Goal: Information Seeking & Learning: Learn about a topic

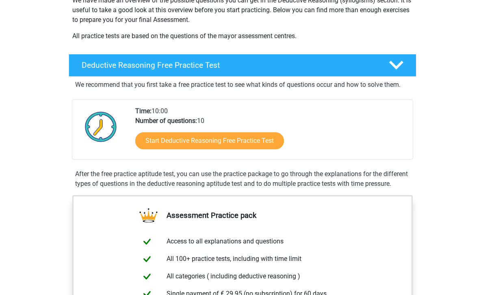
scroll to position [141, 0]
click at [240, 139] on link "Start Deductive Reasoning Free Practice Test" at bounding box center [209, 141] width 149 height 17
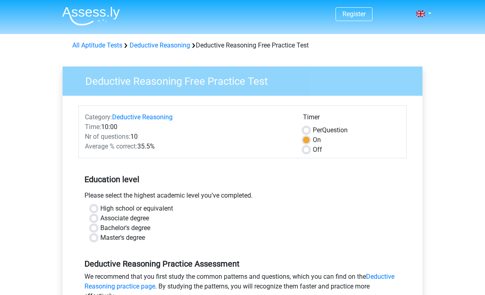
click at [100, 208] on label "High school or equivalent" at bounding box center [136, 209] width 73 height 10
click at [95, 208] on input "High school or equivalent" at bounding box center [94, 208] width 6 height 8
radio input "true"
click at [100, 230] on label "Bachelor's degree" at bounding box center [125, 228] width 50 height 10
click at [96, 230] on input "Bachelor's degree" at bounding box center [94, 227] width 6 height 8
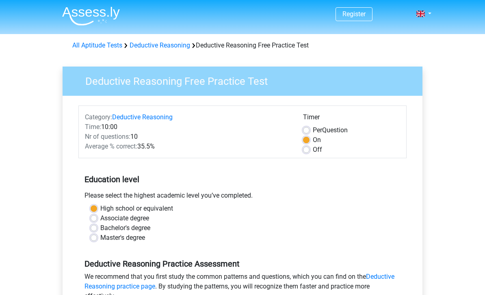
radio input "true"
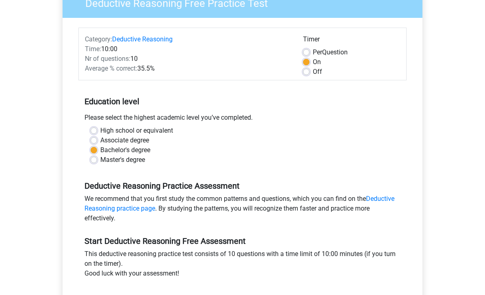
scroll to position [79, 0]
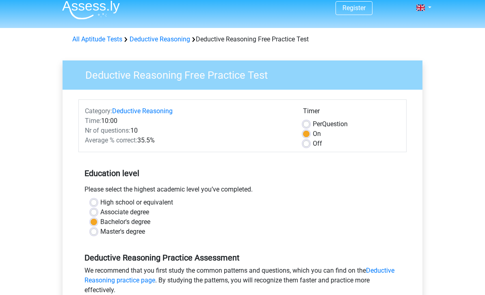
scroll to position [0, 0]
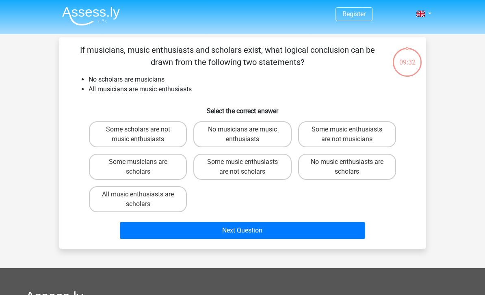
click at [134, 130] on label "Some scholars are not music enthusiasts" at bounding box center [138, 134] width 98 height 26
click at [138, 130] on input "Some scholars are not music enthusiasts" at bounding box center [140, 132] width 5 height 5
radio input "true"
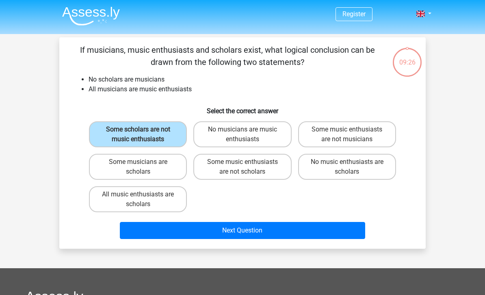
click at [342, 136] on label "Some music enthusiasts are not musicians" at bounding box center [347, 134] width 98 height 26
click at [347, 135] on input "Some music enthusiasts are not musicians" at bounding box center [349, 132] width 5 height 5
radio input "true"
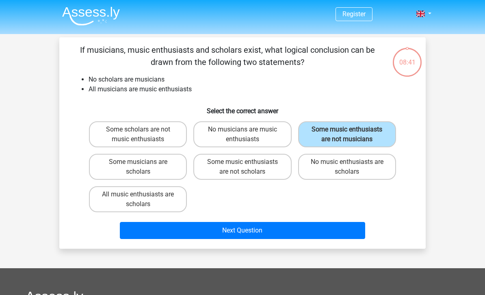
click at [211, 235] on button "Next Question" at bounding box center [243, 230] width 246 height 17
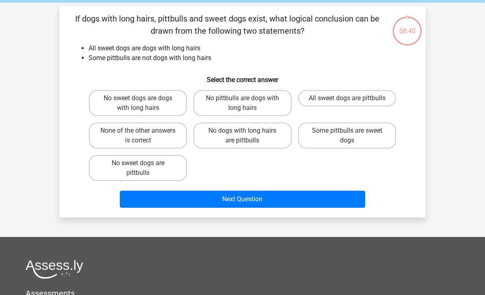
scroll to position [37, 0]
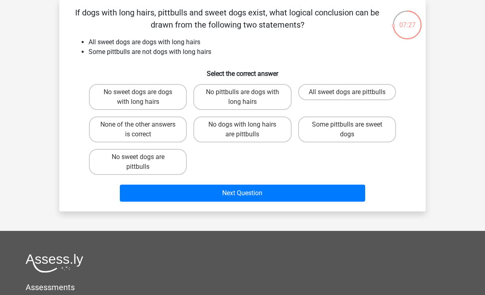
click at [350, 128] on input "Some pittbulls are sweet dogs" at bounding box center [349, 127] width 5 height 5
radio input "true"
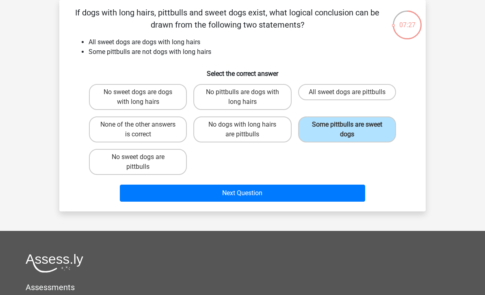
click at [249, 191] on button "Next Question" at bounding box center [243, 193] width 246 height 17
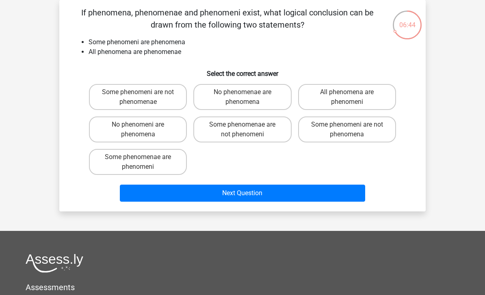
click at [241, 136] on label "Some phenomenae are not phenomeni" at bounding box center [242, 130] width 98 height 26
click at [243, 130] on input "Some phenomenae are not phenomeni" at bounding box center [245, 127] width 5 height 5
radio input "true"
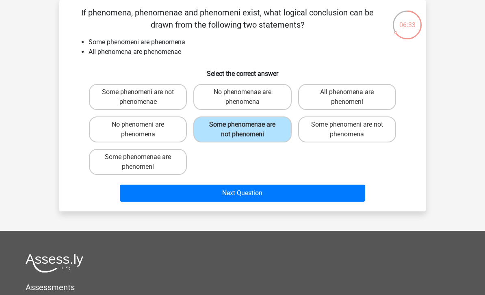
click at [146, 162] on label "Some phenomenae are phenomeni" at bounding box center [138, 162] width 98 height 26
click at [143, 162] on input "Some phenomenae are phenomeni" at bounding box center [140, 159] width 5 height 5
radio input "true"
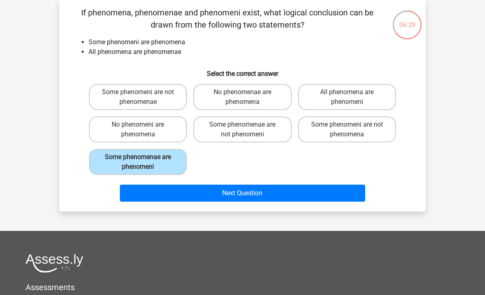
click at [207, 195] on button "Next Question" at bounding box center [243, 193] width 246 height 17
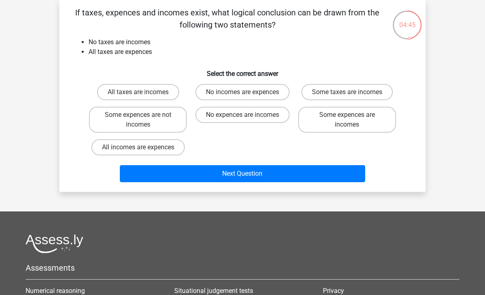
click at [138, 115] on label "Some expences are not incomes" at bounding box center [138, 120] width 98 height 26
click at [138, 115] on input "Some expences are not incomes" at bounding box center [140, 117] width 5 height 5
radio input "true"
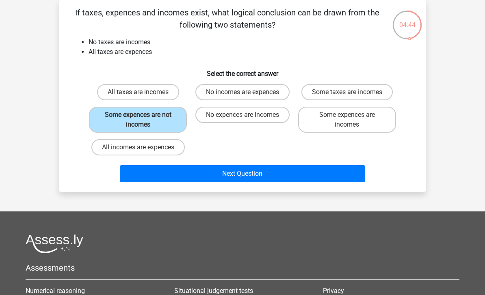
click at [201, 179] on button "Next Question" at bounding box center [243, 173] width 246 height 17
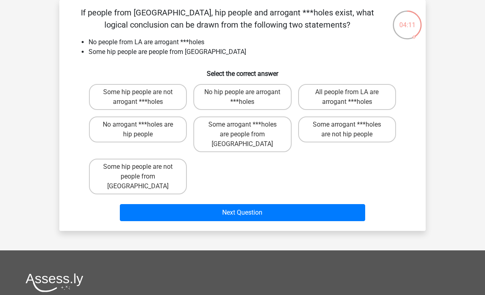
click at [143, 97] on input "Some hip people are not arrogant ***holes" at bounding box center [140, 94] width 5 height 5
radio input "true"
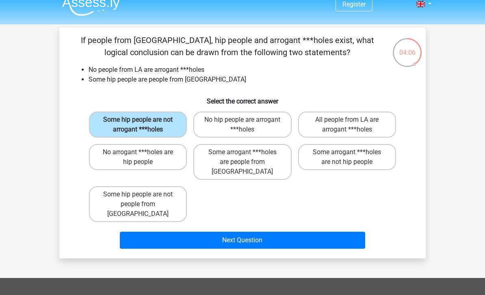
scroll to position [10, 0]
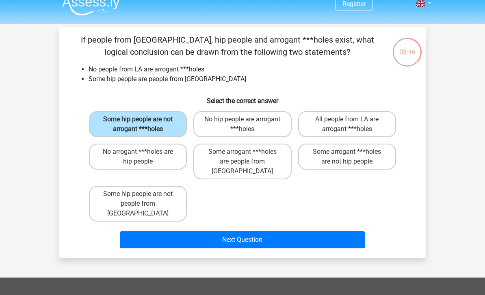
click at [227, 232] on button "Next Question" at bounding box center [243, 240] width 246 height 17
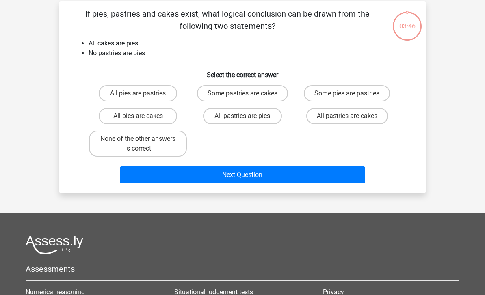
scroll to position [37, 0]
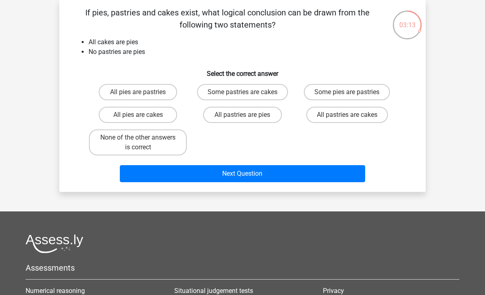
click at [142, 143] on input "None of the other answers is correct" at bounding box center [140, 140] width 5 height 5
radio input "true"
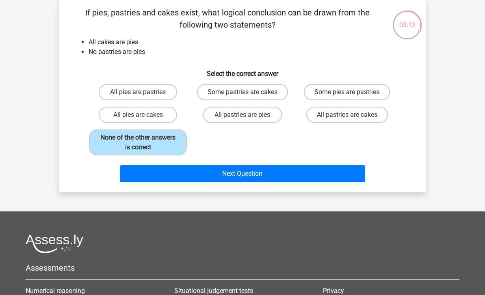
click at [184, 192] on div "If pies, pastries and cakes exist, what logical conclusion can be drawn from th…" at bounding box center [242, 96] width 366 height 192
click at [187, 182] on button "Next Question" at bounding box center [243, 173] width 246 height 17
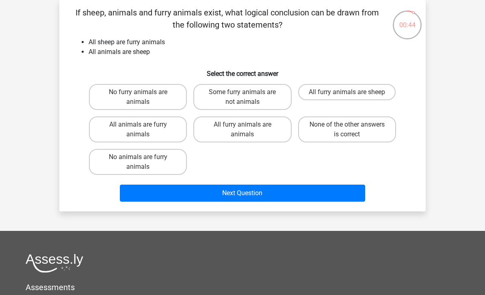
click at [256, 97] on label "Some furry animals are not animals" at bounding box center [242, 97] width 98 height 26
click at [248, 97] on input "Some furry animals are not animals" at bounding box center [245, 94] width 5 height 5
radio input "true"
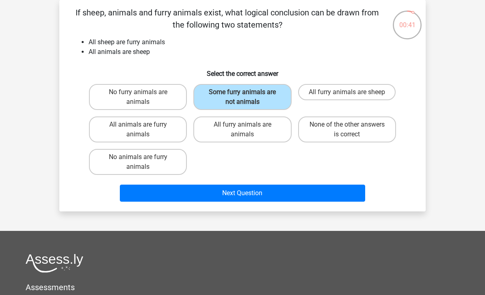
click at [272, 186] on button "Next Question" at bounding box center [243, 193] width 246 height 17
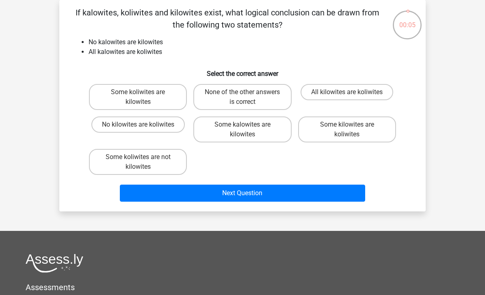
click at [231, 93] on label "None of the other answers is correct" at bounding box center [242, 97] width 98 height 26
click at [243, 93] on input "None of the other answers is correct" at bounding box center [245, 94] width 5 height 5
radio input "true"
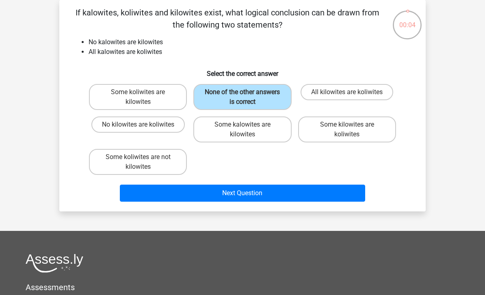
click at [221, 195] on button "Next Question" at bounding box center [243, 193] width 246 height 17
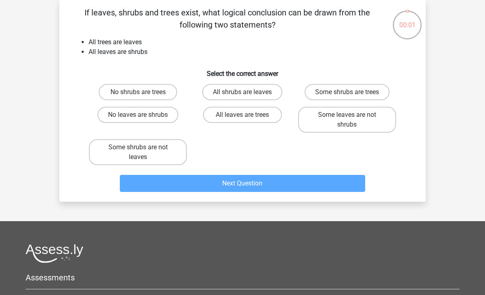
click at [253, 122] on label "All leaves are trees" at bounding box center [242, 115] width 78 height 16
click at [248, 120] on input "All leaves are trees" at bounding box center [245, 117] width 5 height 5
radio input "true"
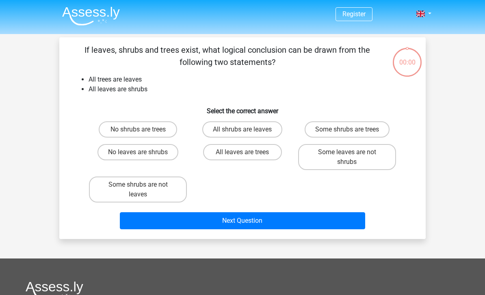
scroll to position [37, 0]
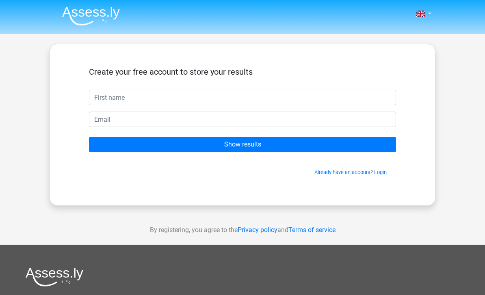
scroll to position [37, 0]
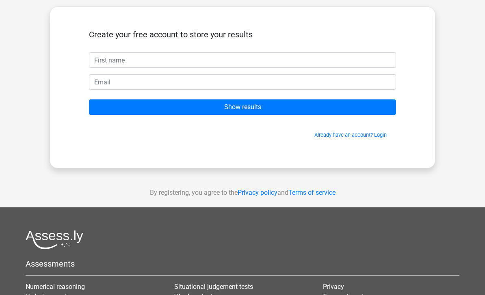
click at [228, 57] on input "text" at bounding box center [242, 59] width 307 height 15
type input "Banana"
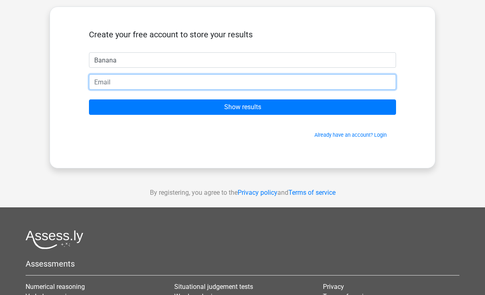
click at [222, 83] on input "email" at bounding box center [242, 81] width 307 height 15
type input "[PERSON_NAME][EMAIL_ADDRESS][DOMAIN_NAME]"
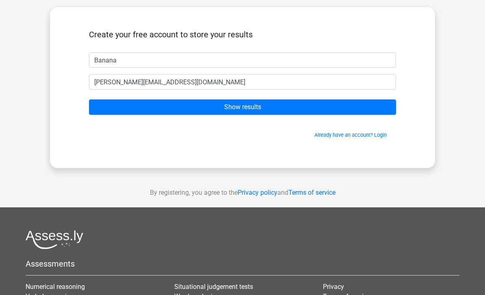
click at [286, 115] on input "Show results" at bounding box center [242, 107] width 307 height 15
click at [276, 108] on input "Show results" at bounding box center [242, 107] width 307 height 15
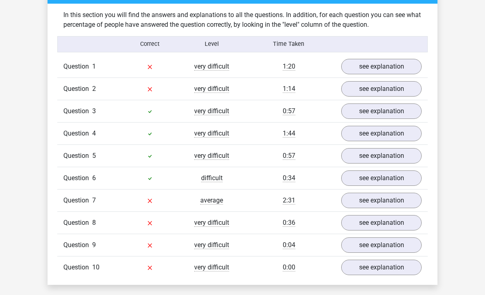
scroll to position [609, 0]
click at [394, 67] on link "see explanation" at bounding box center [381, 66] width 80 height 15
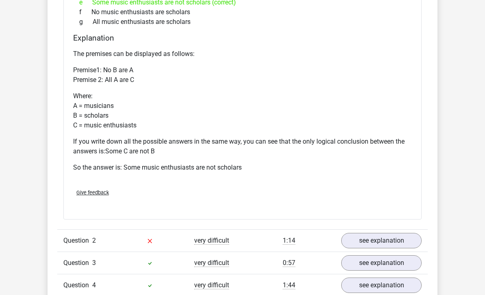
scroll to position [821, 0]
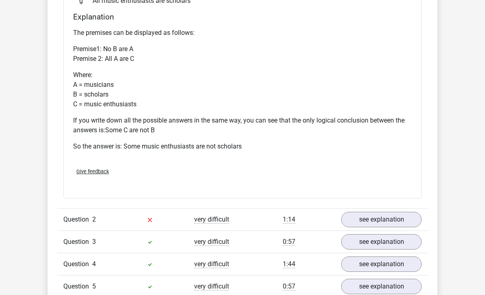
click at [367, 224] on link "see explanation" at bounding box center [381, 219] width 80 height 15
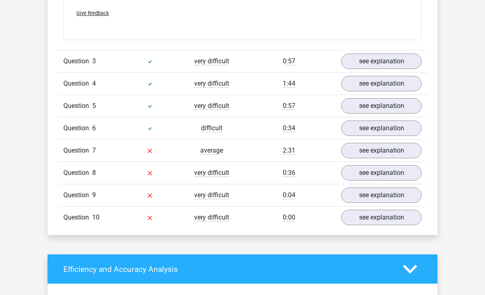
scroll to position [1318, 0]
click at [360, 152] on link "see explanation" at bounding box center [381, 151] width 80 height 15
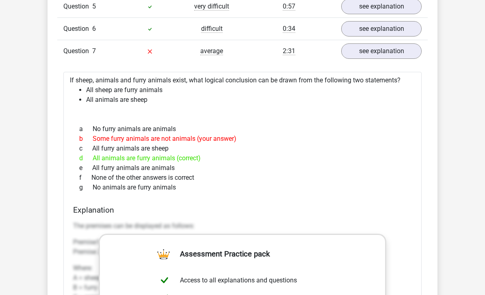
scroll to position [1423, 0]
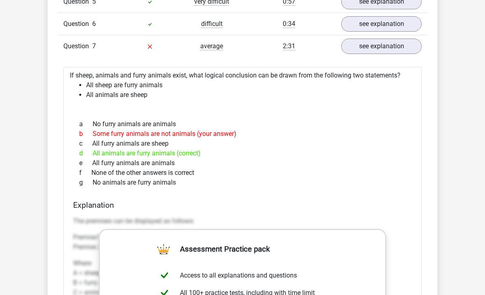
click at [384, 50] on link "see explanation" at bounding box center [381, 46] width 80 height 15
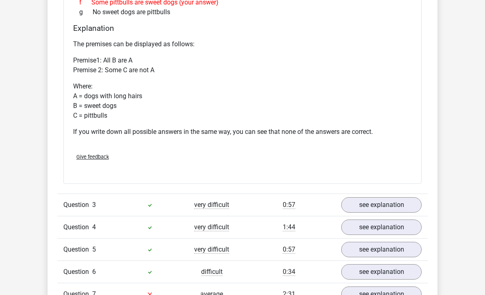
scroll to position [1173, 0]
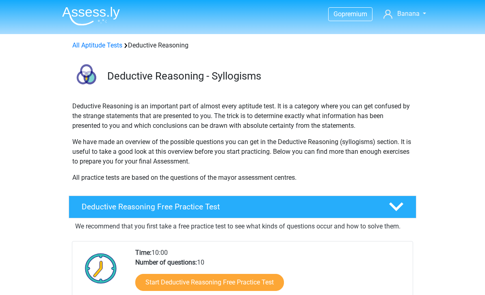
scroll to position [168, 0]
